Goal: Transaction & Acquisition: Purchase product/service

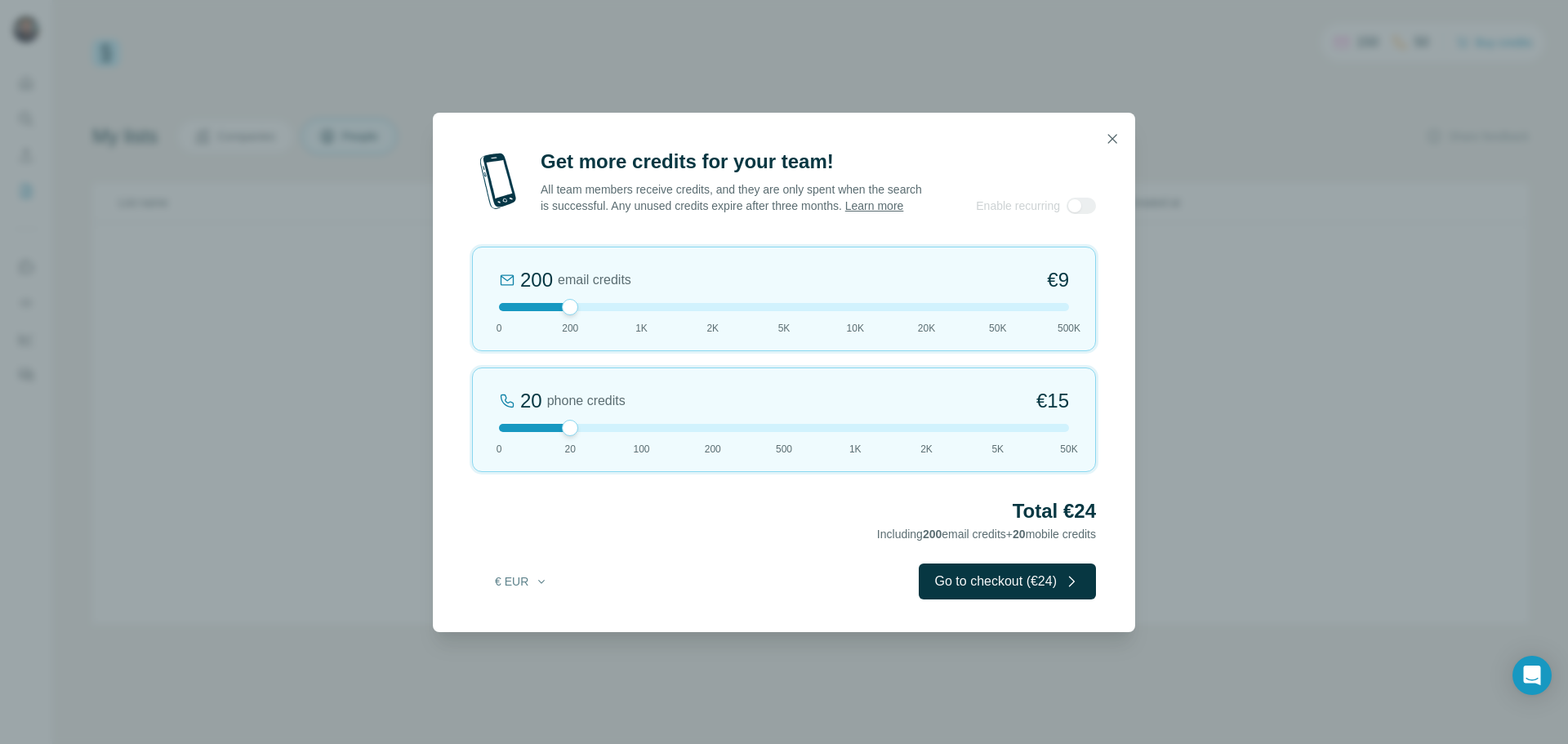
drag, startPoint x: 579, startPoint y: 315, endPoint x: 717, endPoint y: 315, distance: 138.0
click at [717, 311] on div at bounding box center [783, 307] width 570 height 8
click at [535, 587] on icon "button" at bounding box center [542, 581] width 13 height 13
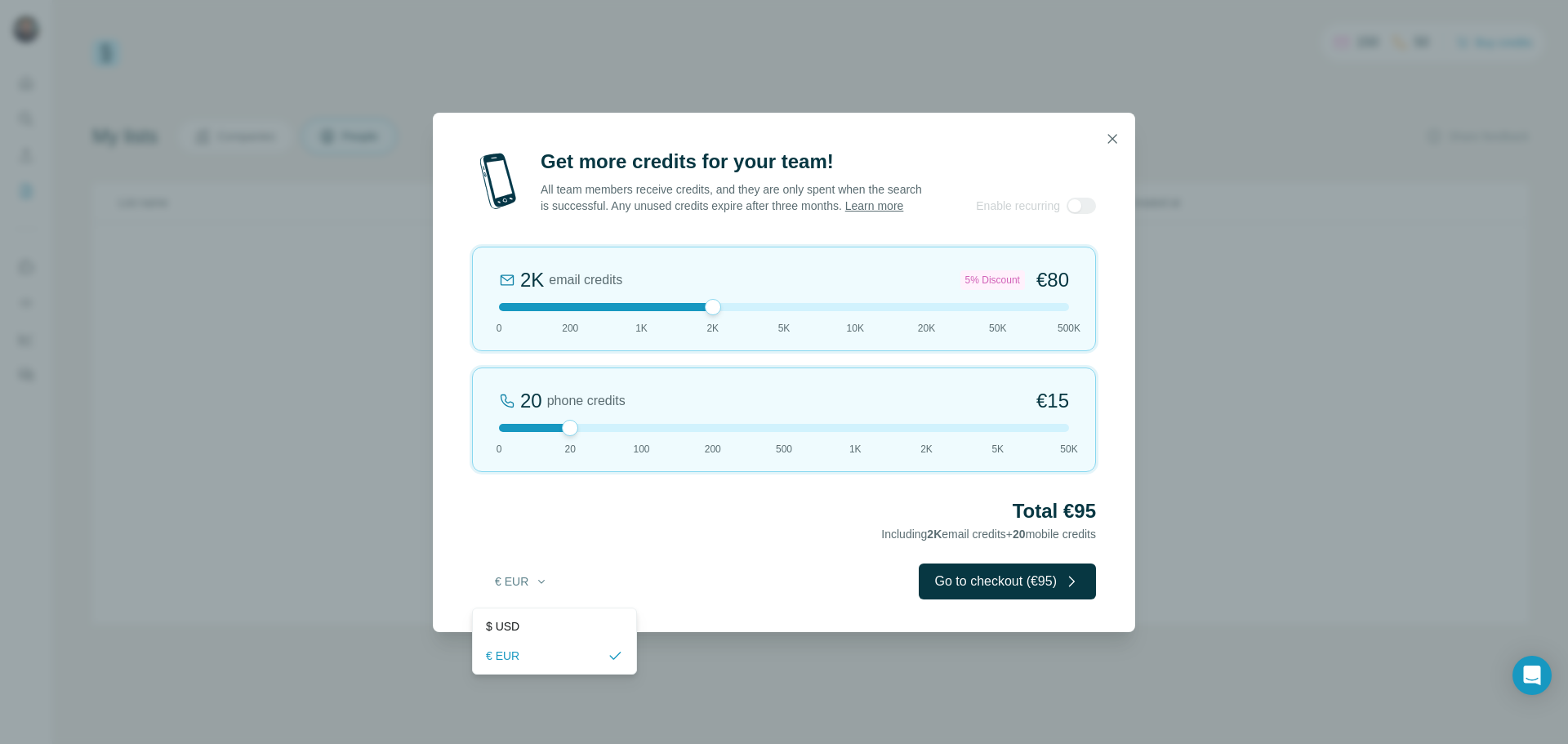
click at [556, 629] on div "$ USD" at bounding box center [554, 626] width 137 height 16
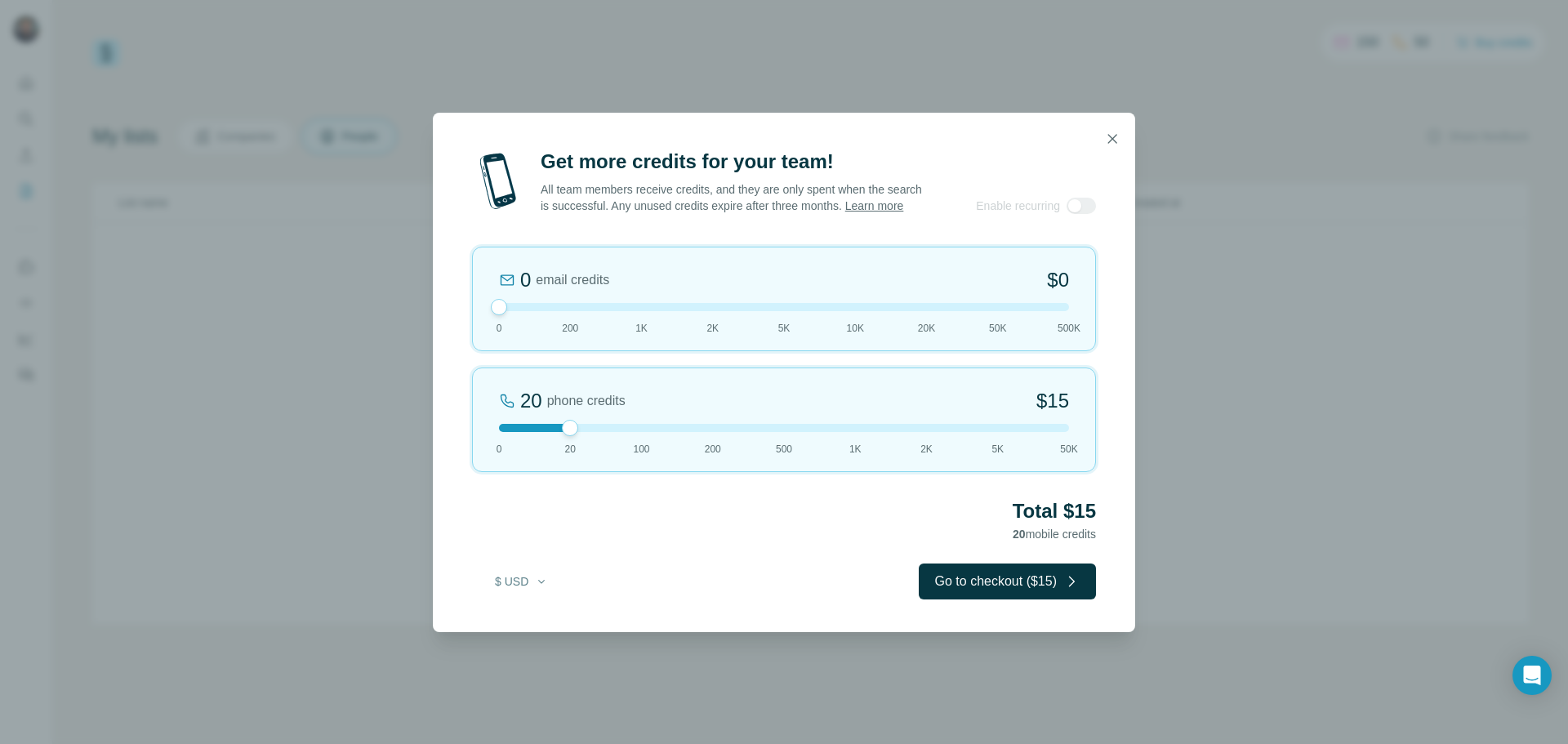
drag, startPoint x: 712, startPoint y: 318, endPoint x: 480, endPoint y: 331, distance: 232.4
click at [480, 331] on div "0 email credits $0 0 200 1K 2K 5K 10K 20K 50K 500K" at bounding box center [784, 299] width 623 height 104
click at [1112, 136] on icon "button" at bounding box center [1112, 138] width 16 height 16
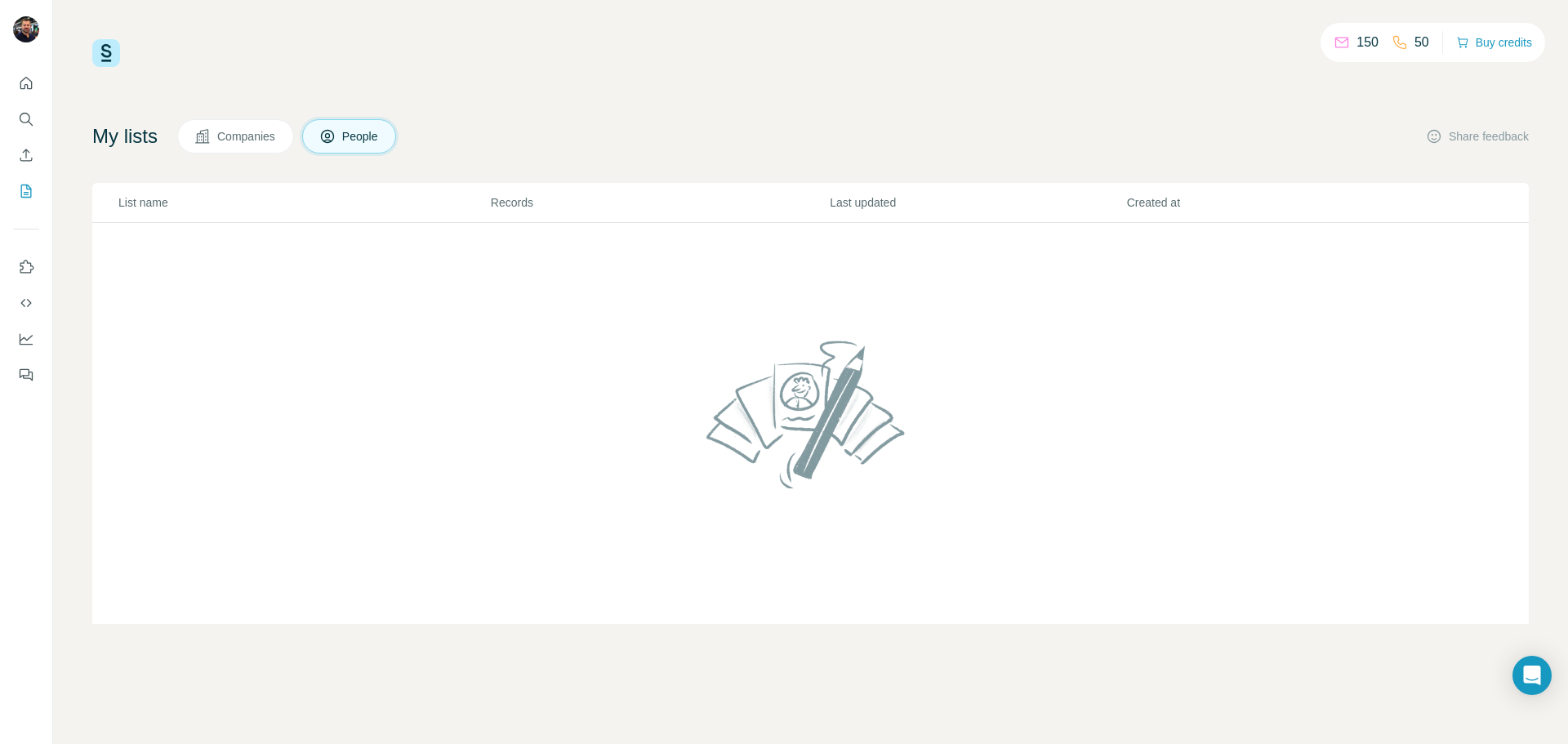
click at [209, 137] on icon at bounding box center [202, 135] width 14 height 14
